Goal: Find specific page/section: Find specific page/section

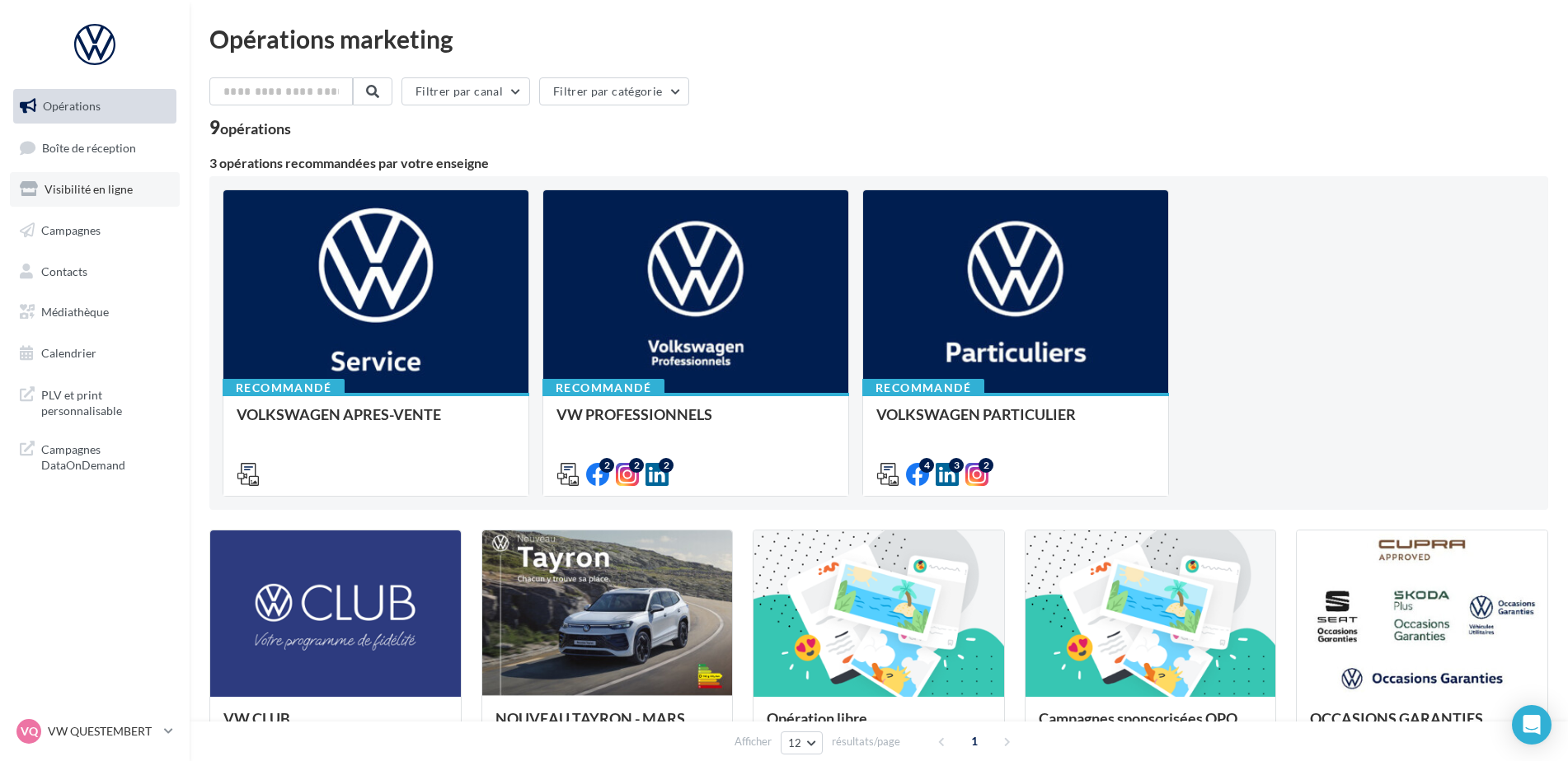
drag, startPoint x: 113, startPoint y: 199, endPoint x: 134, endPoint y: 204, distance: 21.6
click at [116, 199] on link "Visibilité en ligne" at bounding box center [95, 190] width 170 height 35
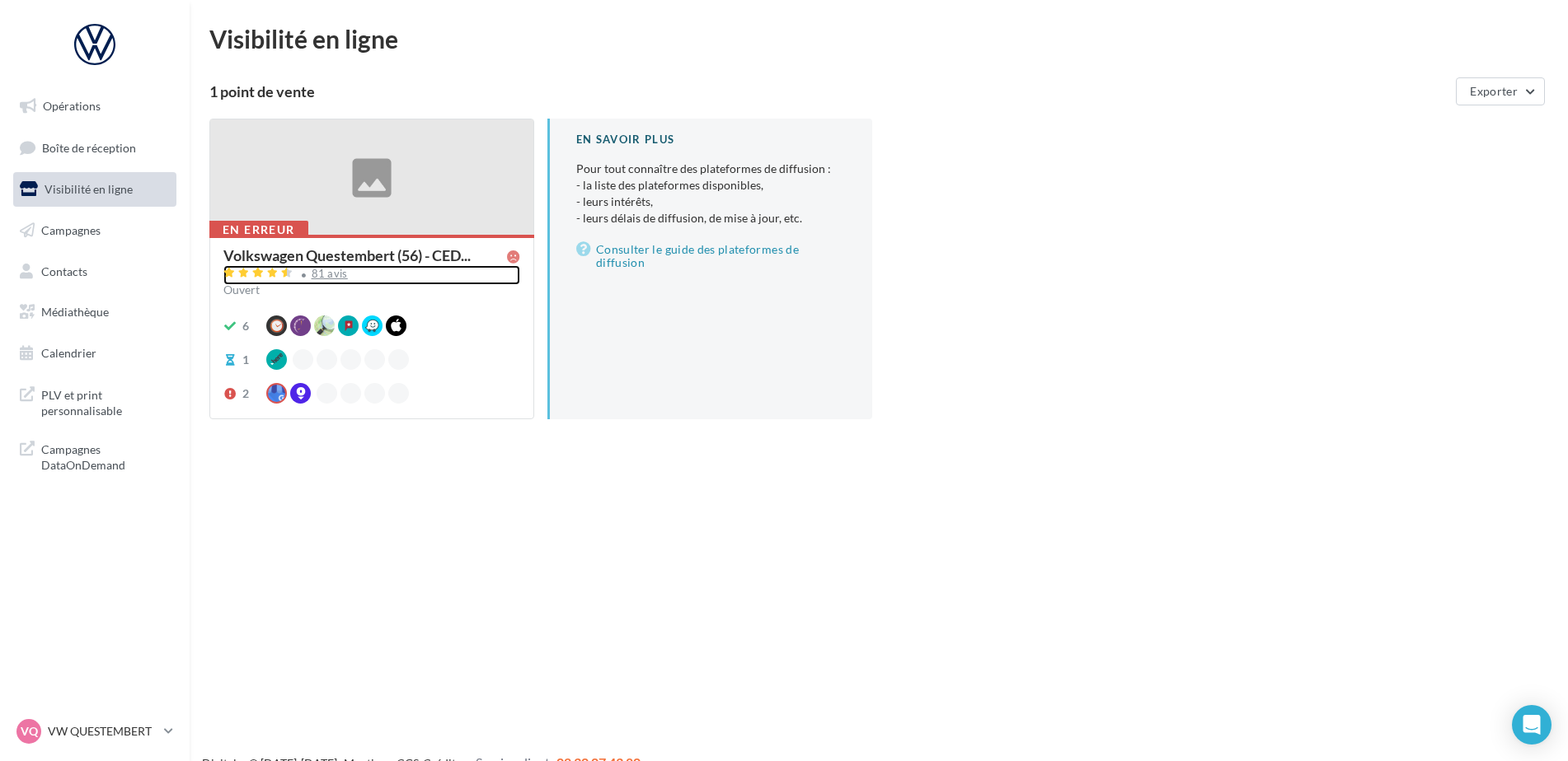
click at [334, 268] on div "81 avis" at bounding box center [329, 273] width 36 height 11
